Goal: Transaction & Acquisition: Download file/media

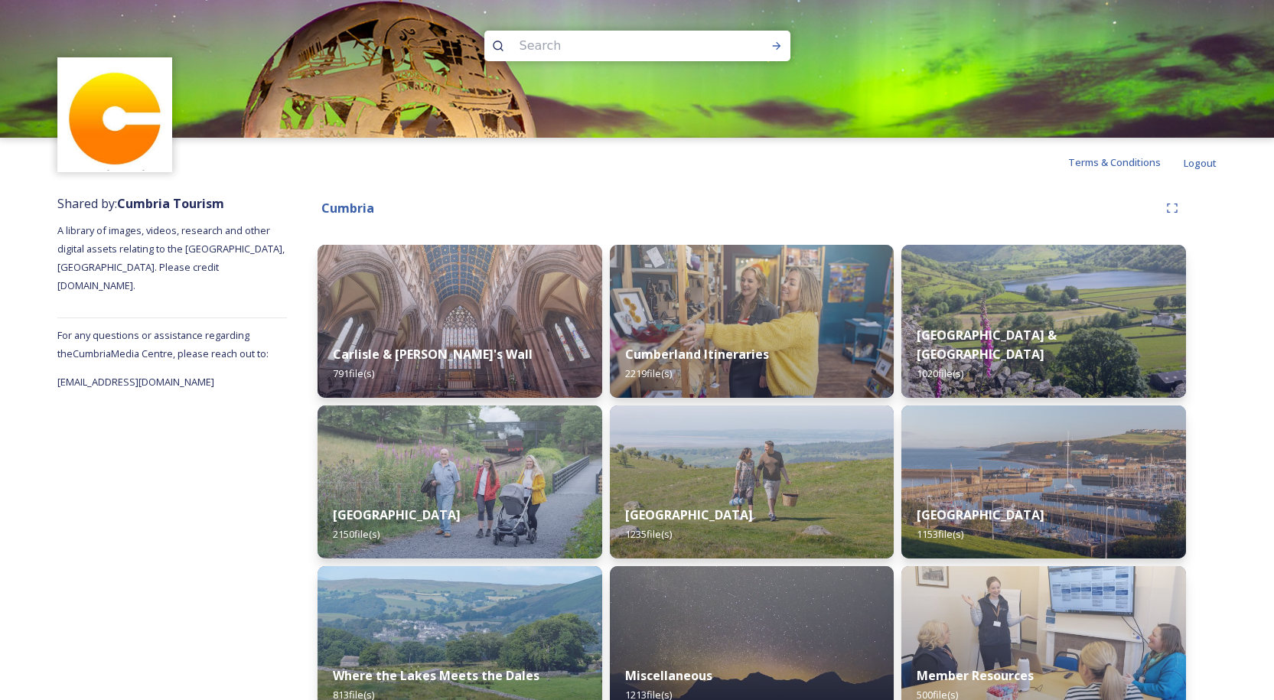
click at [541, 48] on input at bounding box center [617, 46] width 210 height 34
type input "winter"
click at [774, 41] on icon at bounding box center [776, 46] width 12 height 12
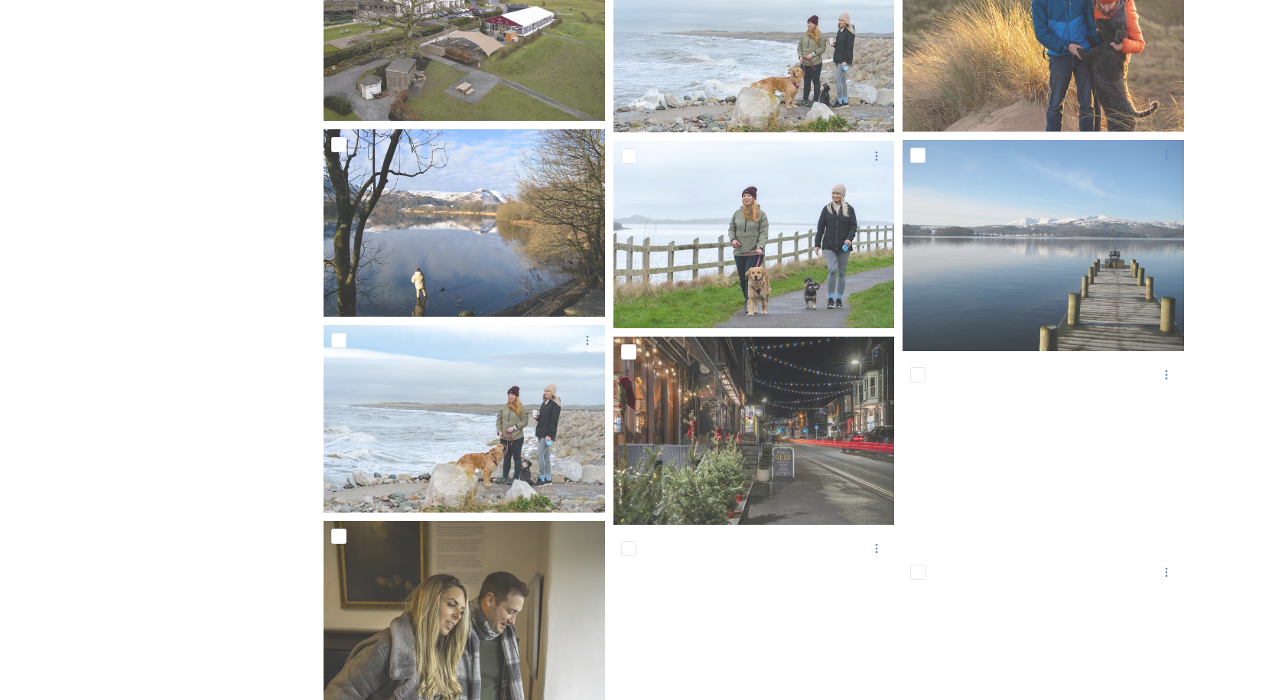
scroll to position [1307, 0]
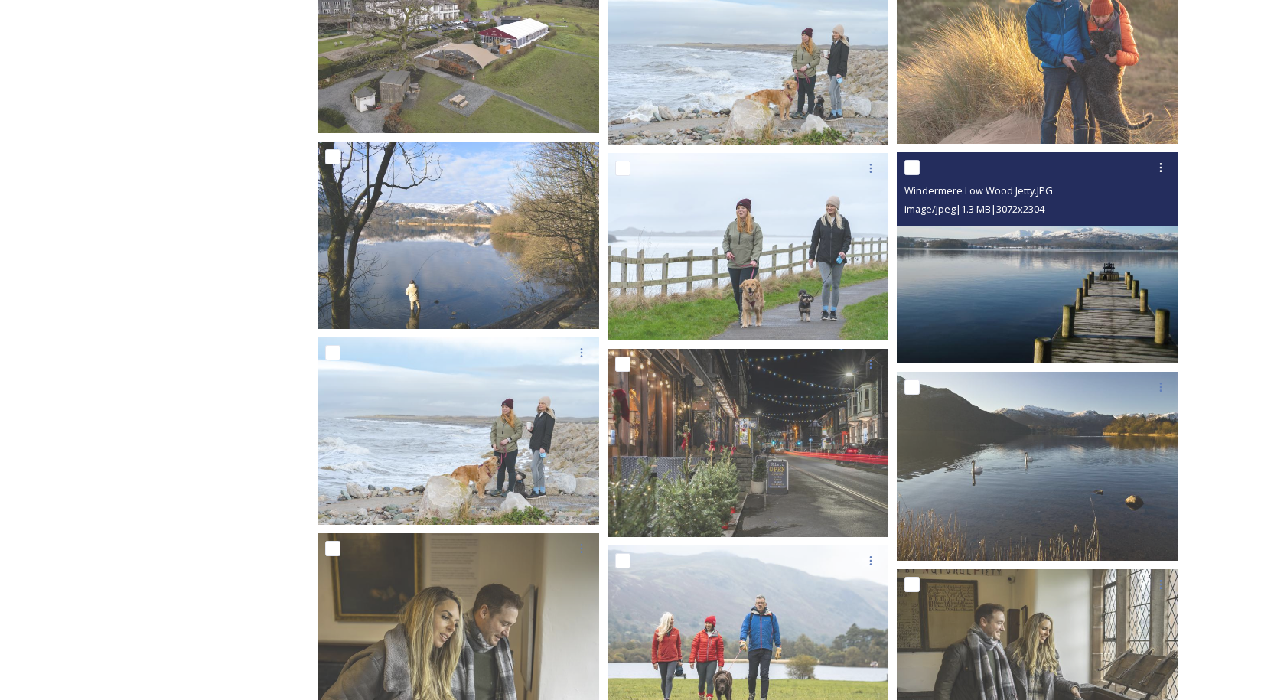
click at [1026, 273] on img at bounding box center [1038, 257] width 282 height 211
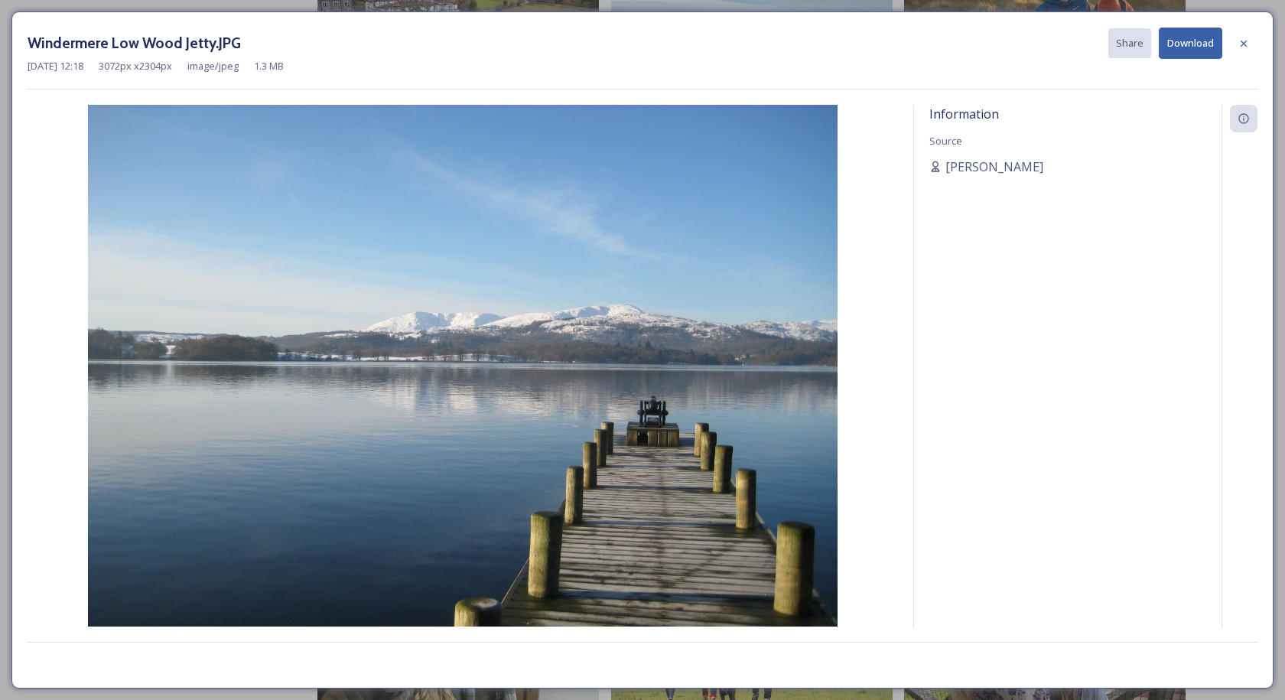
click at [1188, 39] on button "Download" at bounding box center [1190, 43] width 63 height 31
